Goal: Find specific page/section: Find specific page/section

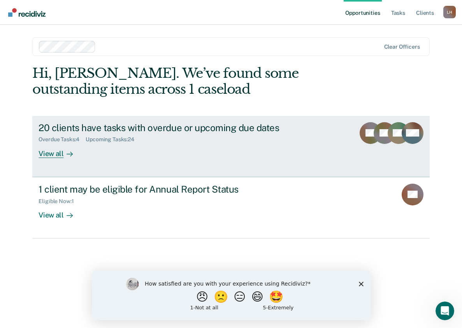
click at [53, 151] on div "View all" at bounding box center [61, 150] width 44 height 15
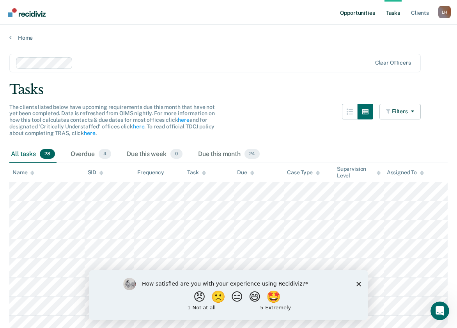
click at [356, 12] on link "Opportunities" at bounding box center [357, 12] width 38 height 25
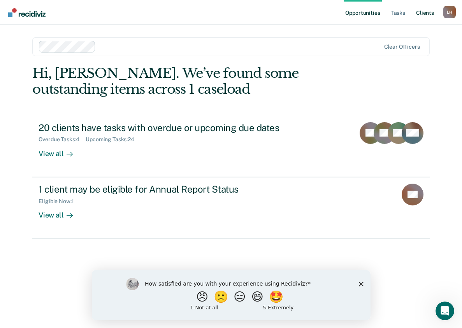
click at [429, 9] on link "Client s" at bounding box center [425, 12] width 21 height 25
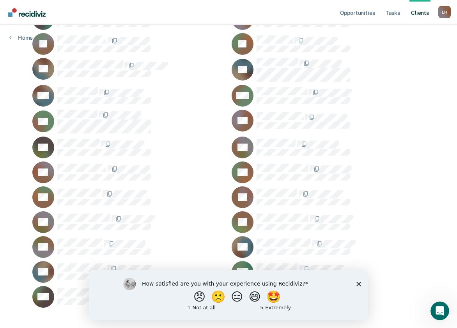
scroll to position [266, 0]
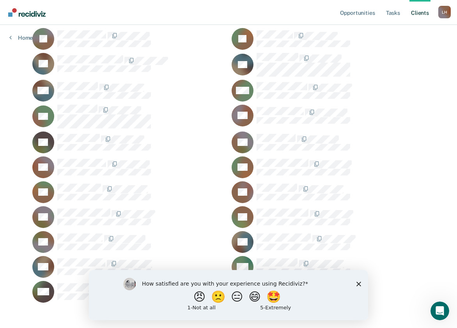
click at [362, 284] on div "How satisfied are you with your experience using Recidiviz? 😠 🙁 😑 😄 🤩 1 - Not a…" at bounding box center [228, 295] width 279 height 50
click at [363, 284] on div "How satisfied are you with your experience using Recidiviz? 😠 🙁 😑 😄 🤩 1 - Not a…" at bounding box center [228, 295] width 279 height 50
click at [357, 285] on polygon "Close survey" at bounding box center [358, 284] width 5 height 5
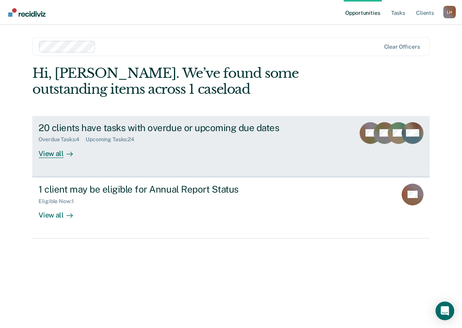
click at [56, 151] on div "View all" at bounding box center [61, 150] width 44 height 15
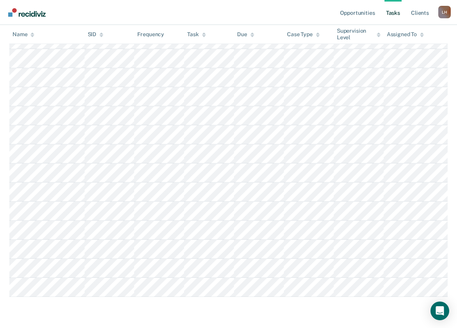
scroll to position [448, 0]
